Goal: Find specific page/section: Find specific page/section

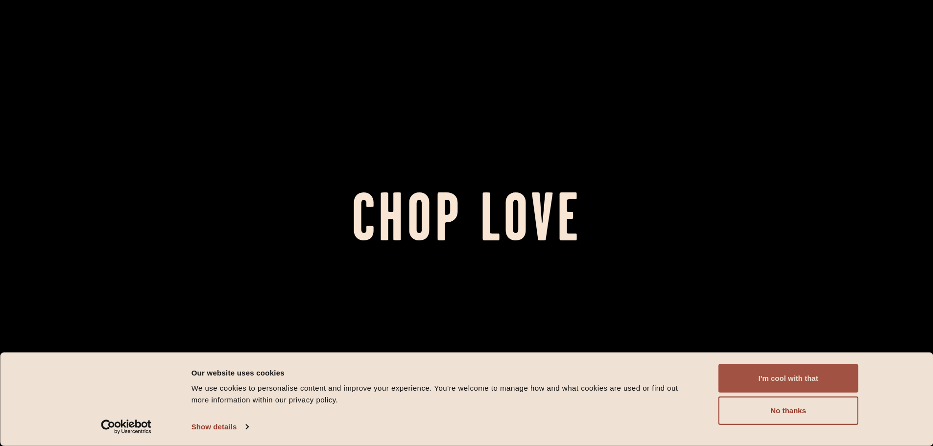
click at [761, 373] on button "I'm cool with that" at bounding box center [788, 378] width 140 height 28
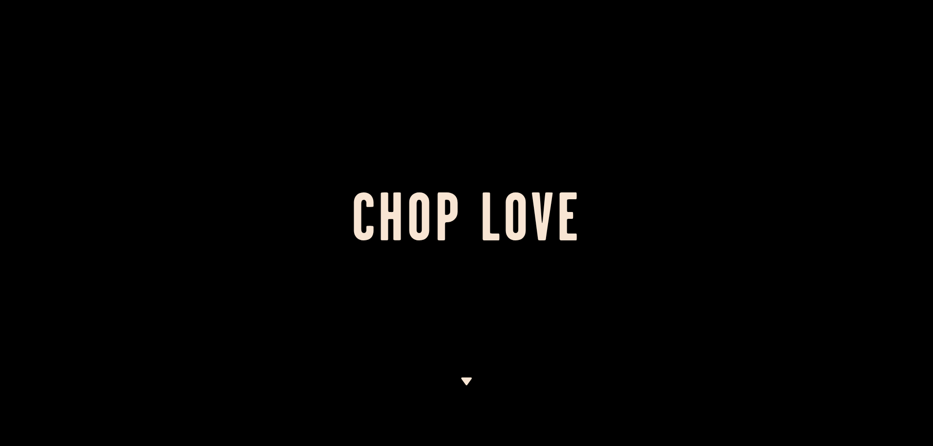
click at [468, 390] on div at bounding box center [466, 411] width 12 height 69
click at [466, 380] on img at bounding box center [466, 381] width 12 height 8
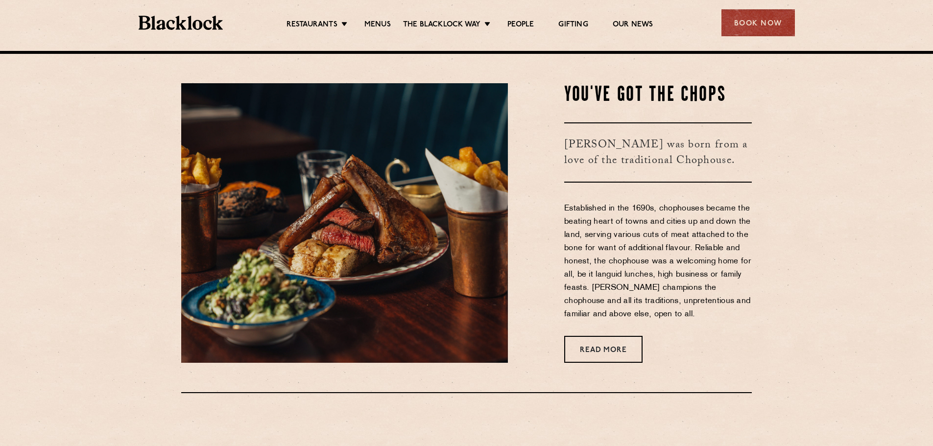
scroll to position [395, 0]
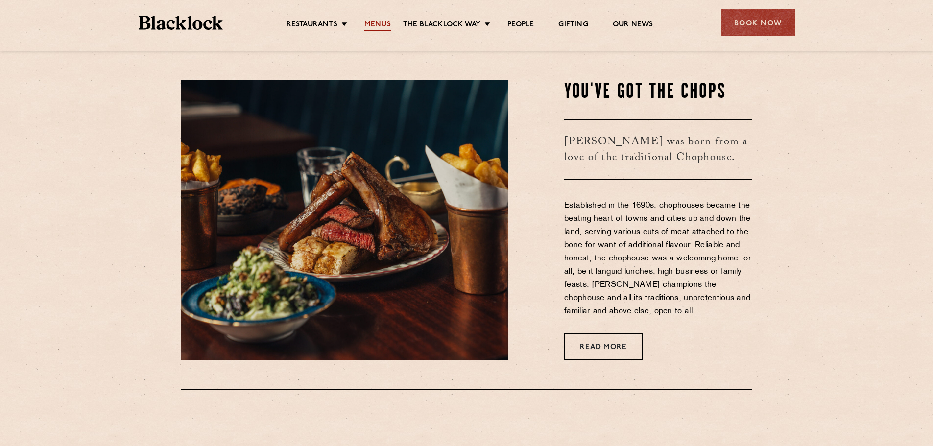
click at [370, 23] on link "Menus" at bounding box center [377, 25] width 26 height 11
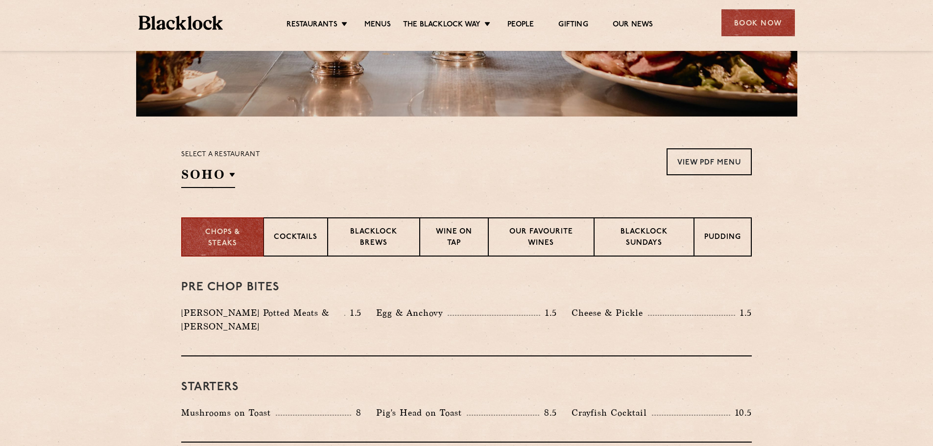
scroll to position [260, 0]
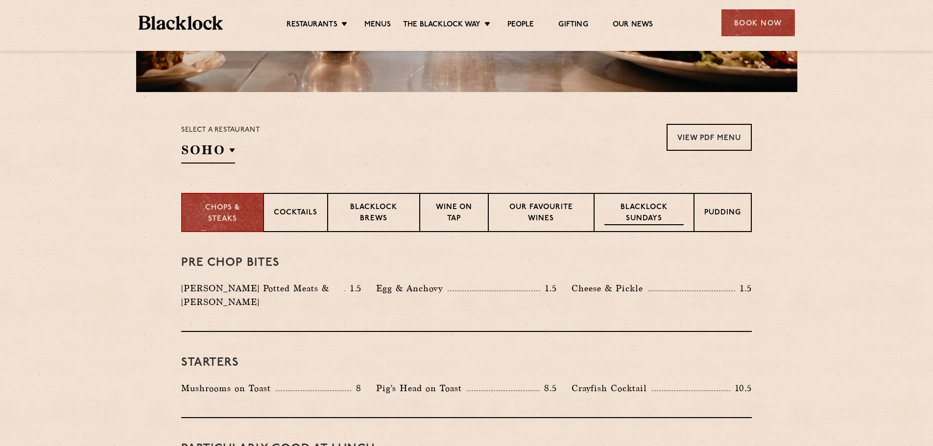
click at [631, 227] on div "Blacklock Sundays" at bounding box center [644, 212] width 100 height 39
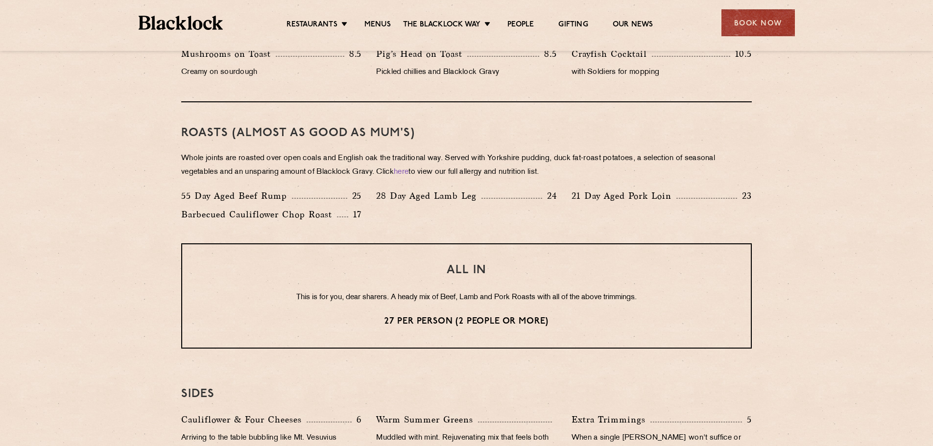
scroll to position [651, 0]
